Goal: Book appointment/travel/reservation

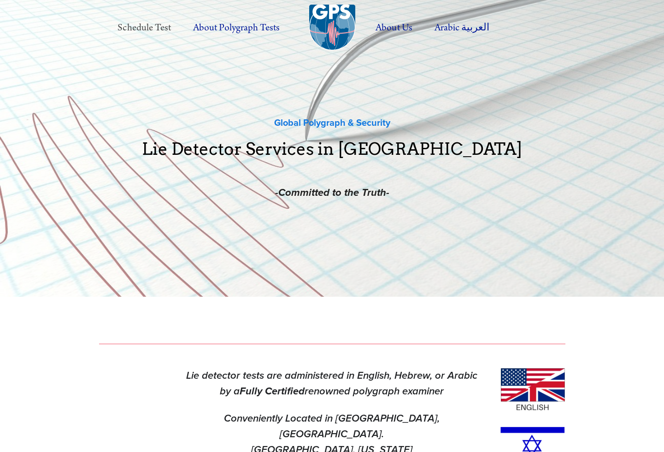
click at [162, 24] on link "Schedule Test" at bounding box center [143, 27] width 73 height 25
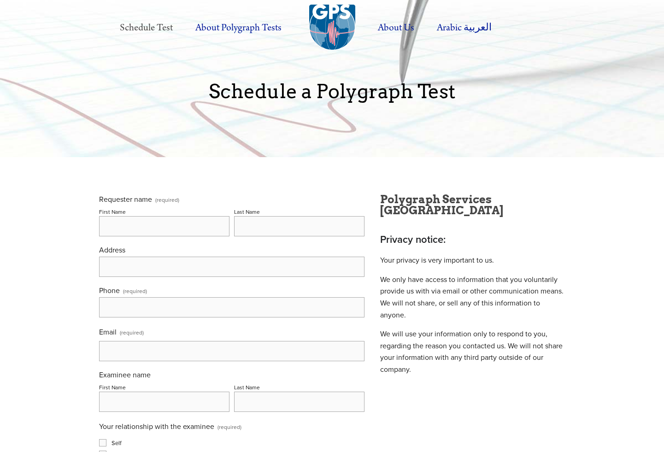
click at [185, 216] on div "First Name" at bounding box center [164, 221] width 130 height 30
click at [185, 220] on input "First Name" at bounding box center [164, 226] width 130 height 20
type input "adam"
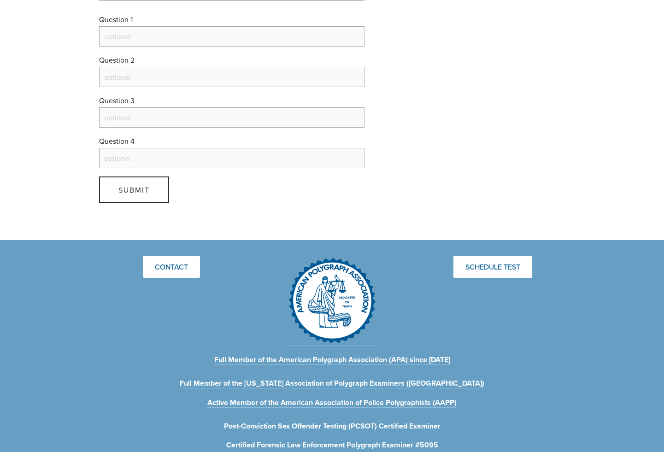
scroll to position [834, 0]
